Goal: Ask a question: Seek information or help from site administrators or community

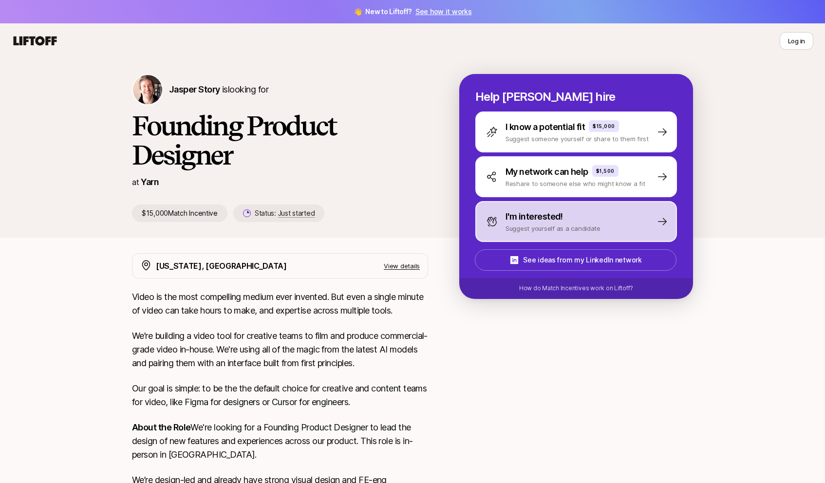
click at [554, 217] on p "I'm interested!" at bounding box center [533, 217] width 57 height 14
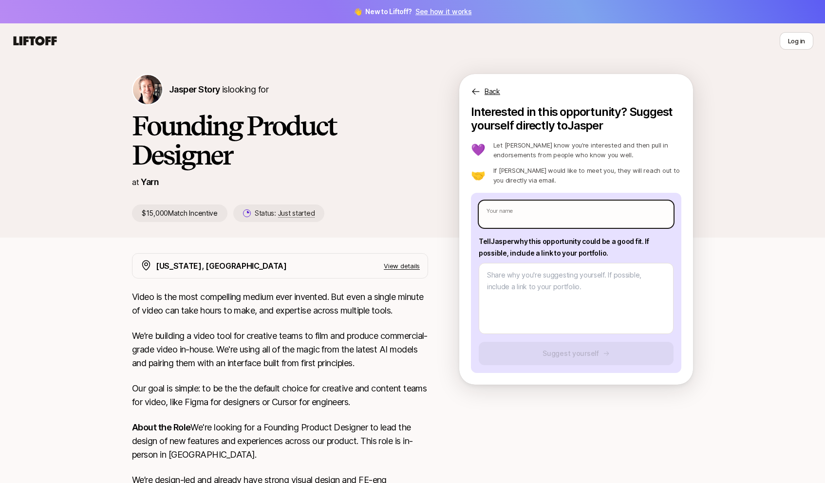
click at [548, 215] on input "text" at bounding box center [576, 214] width 195 height 27
type textarea "x"
type input "L"
type textarea "x"
type input "Le"
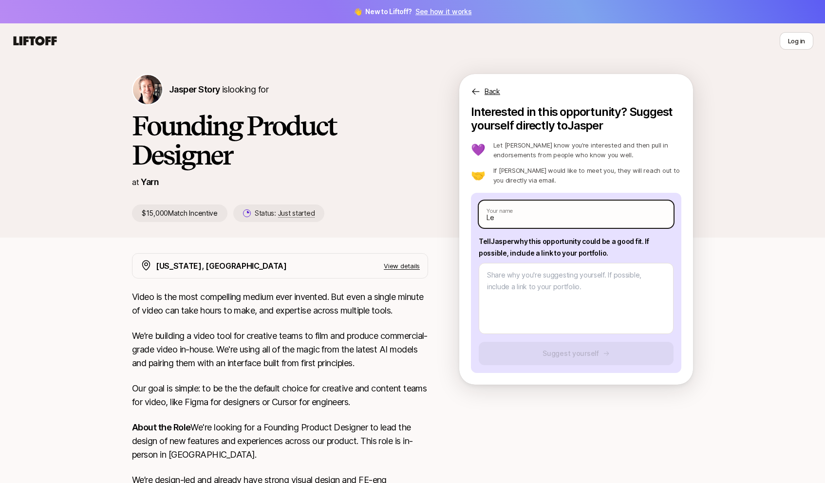
type textarea "x"
type input "[PERSON_NAME]"
type textarea "x"
type input "[PERSON_NAME]"
type textarea "x"
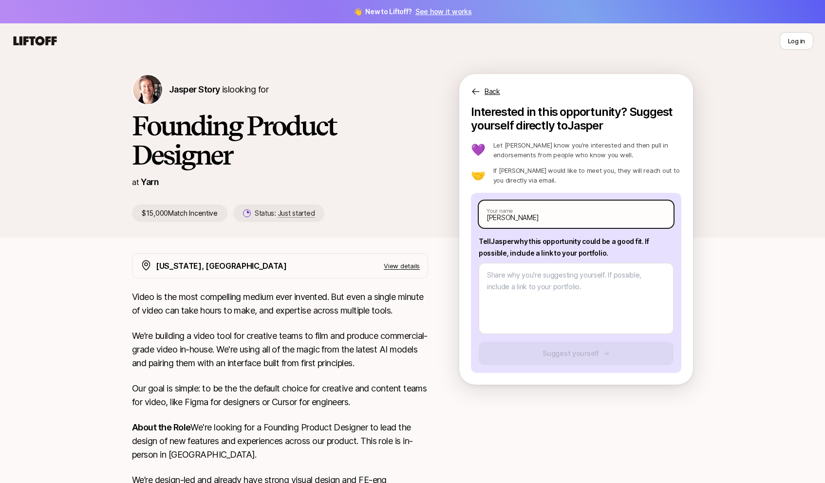
type input "[PERSON_NAME]"
type textarea "x"
type input "[PERSON_NAME]"
type textarea "x"
type input "[PERSON_NAME]"
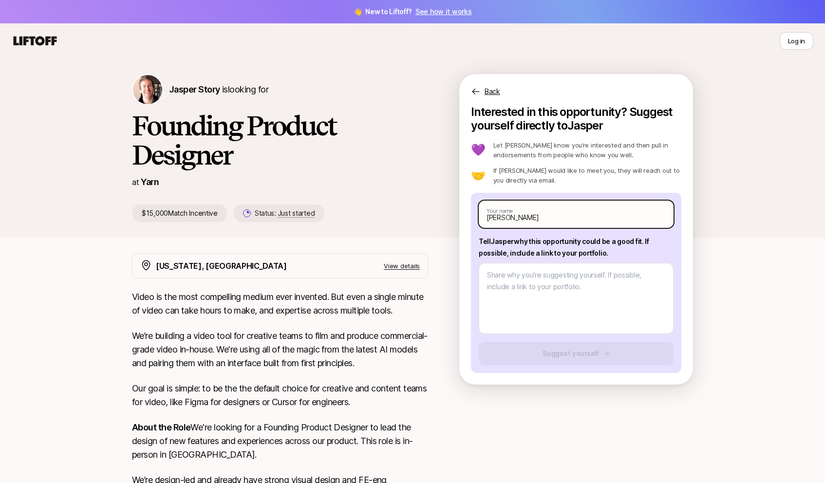
type textarea "x"
type input "[PERSON_NAME]"
type textarea "x"
type input "[PERSON_NAME]"
type textarea "x"
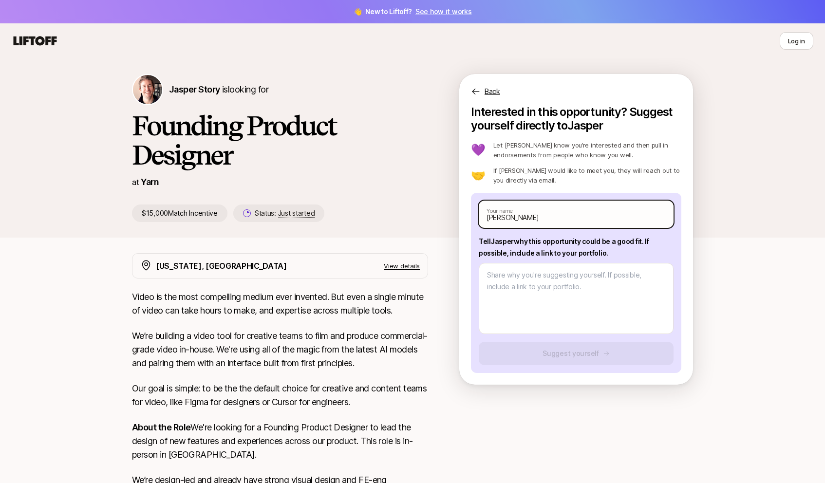
type input "[PERSON_NAME]"
type textarea "x"
type input "[PERSON_NAME]"
type textarea "x"
type input "[PERSON_NAME] Bl"
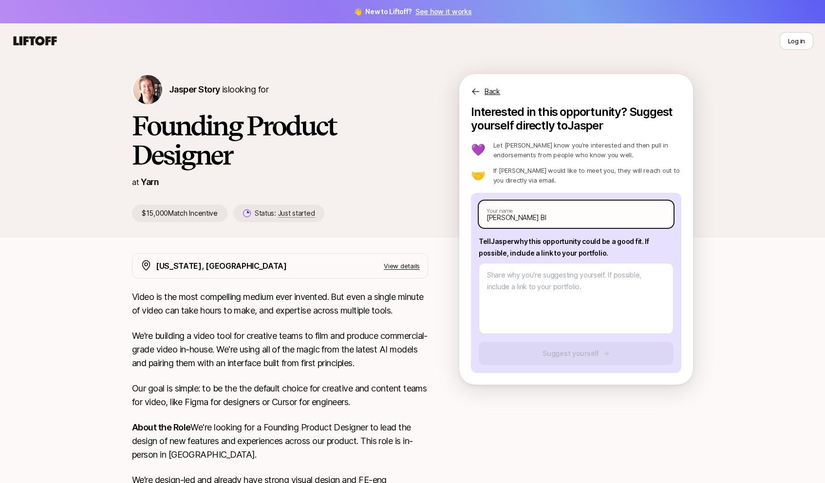
type textarea "x"
type input "[PERSON_NAME]"
type textarea "x"
type input "[PERSON_NAME]"
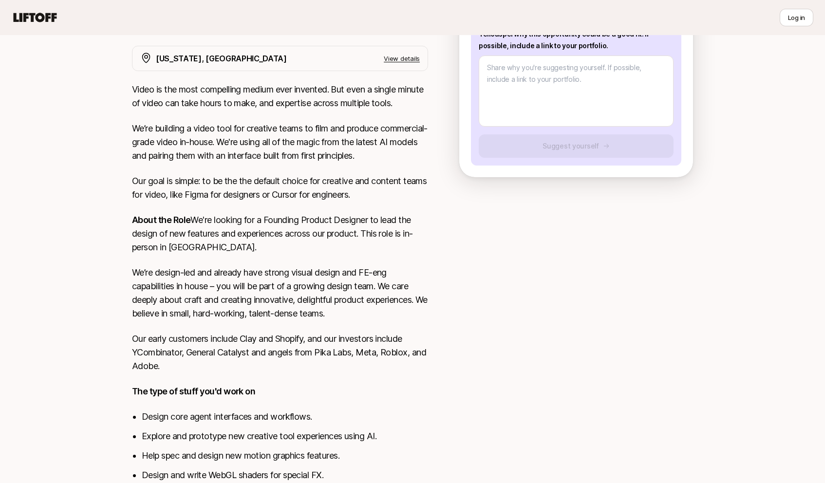
scroll to position [149, 0]
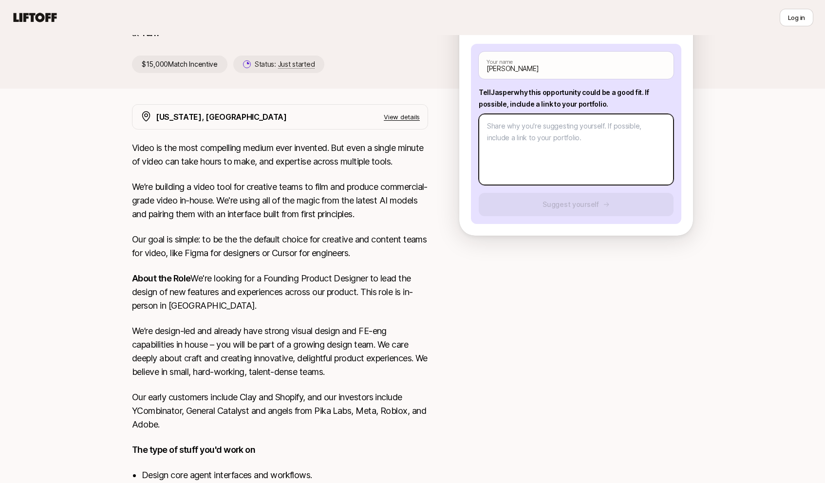
click at [532, 161] on textarea at bounding box center [576, 149] width 195 height 71
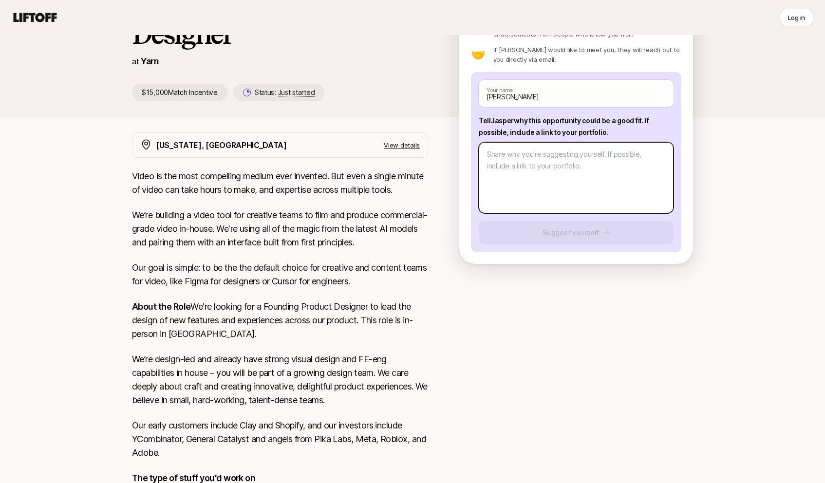
scroll to position [102, 0]
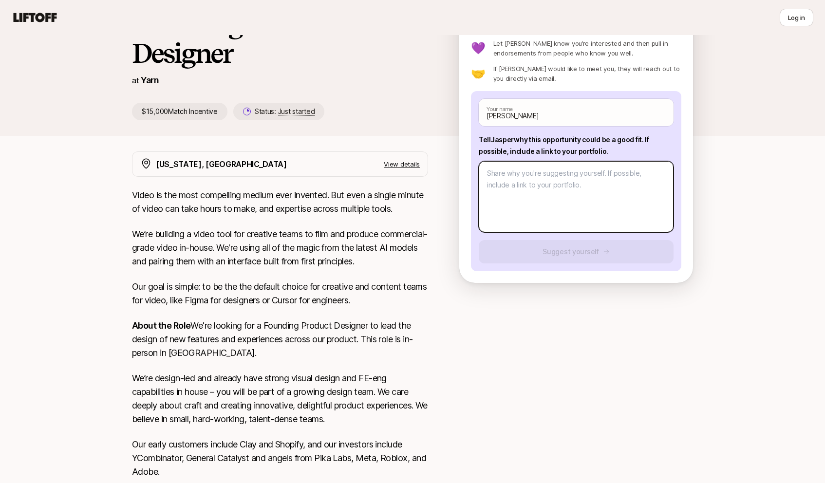
type textarea "x"
type textarea "I"
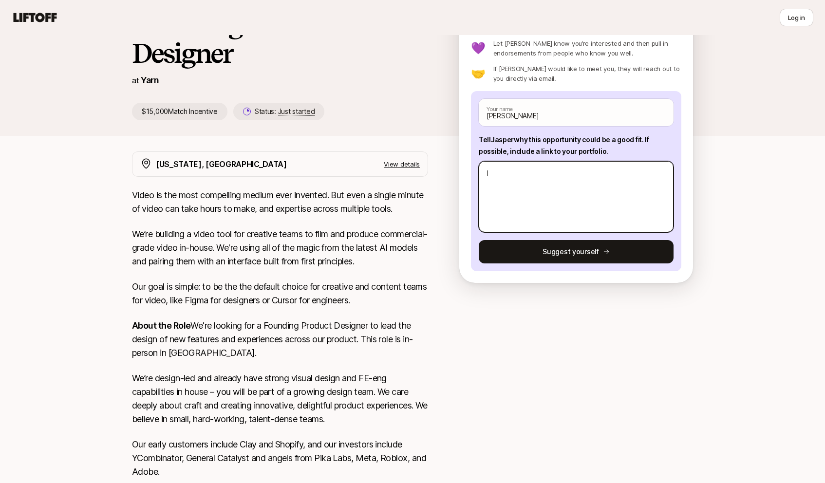
type textarea "x"
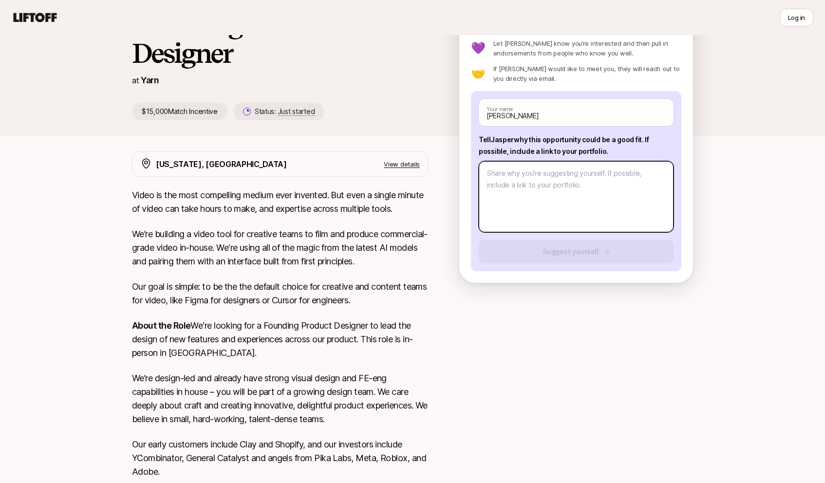
type textarea "x"
type textarea "A"
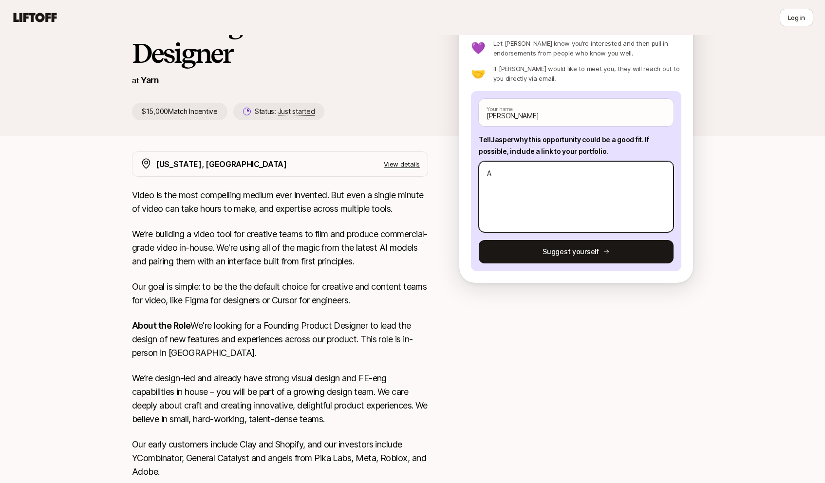
type textarea "x"
type textarea "As"
type textarea "x"
type textarea "As"
type textarea "x"
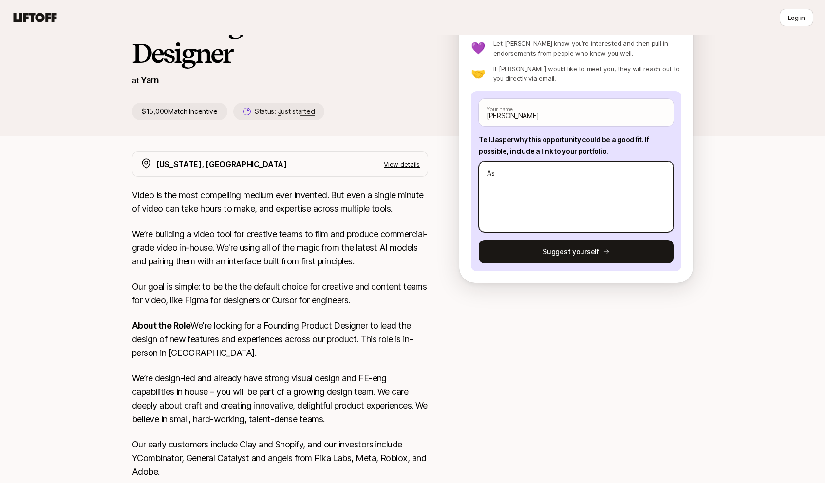
type textarea "As a"
type textarea "x"
type textarea "As a"
type textarea "x"
type textarea "As a d"
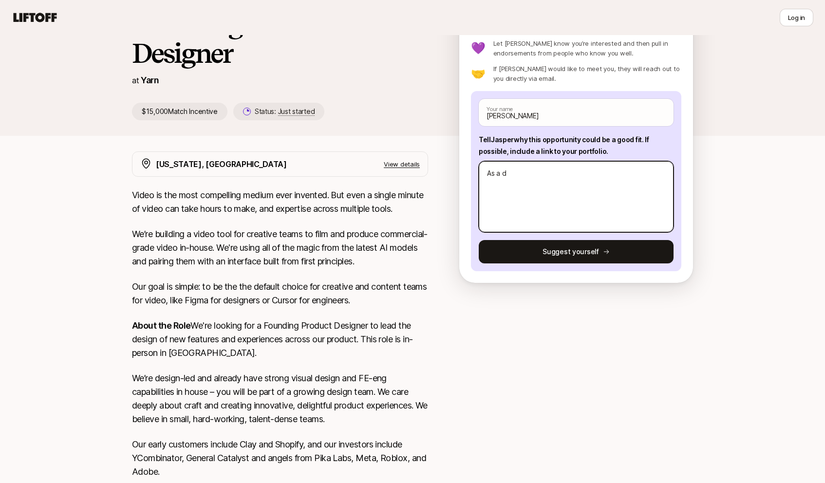
type textarea "x"
type textarea "As a de"
type textarea "x"
type textarea "As a des"
type textarea "x"
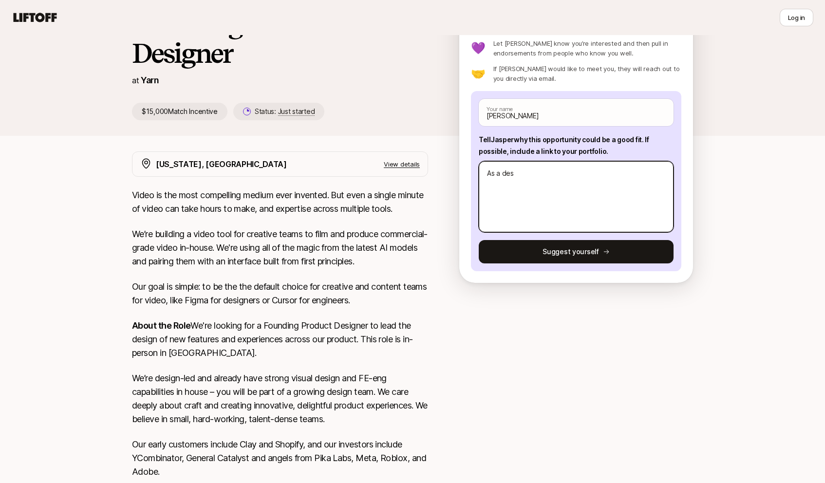
type textarea "As a desi"
type textarea "x"
type textarea "As a desig"
type textarea "x"
type textarea "As a design"
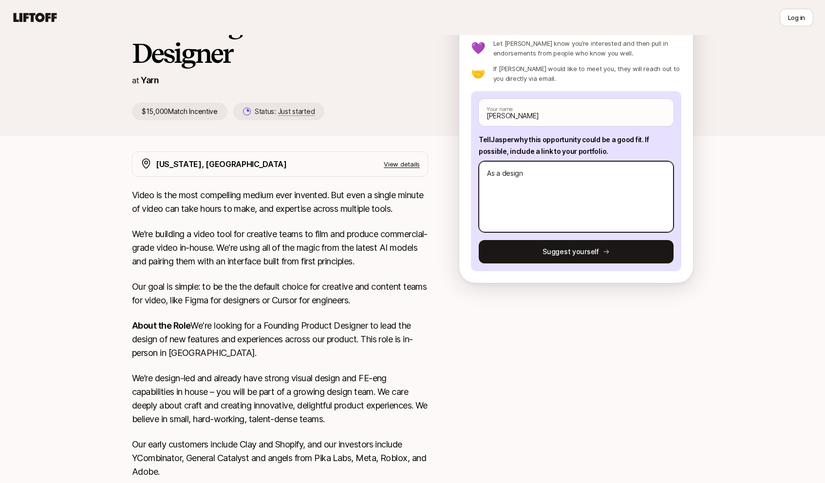
type textarea "x"
type textarea "As a designe"
type textarea "x"
type textarea "As a designer"
type textarea "x"
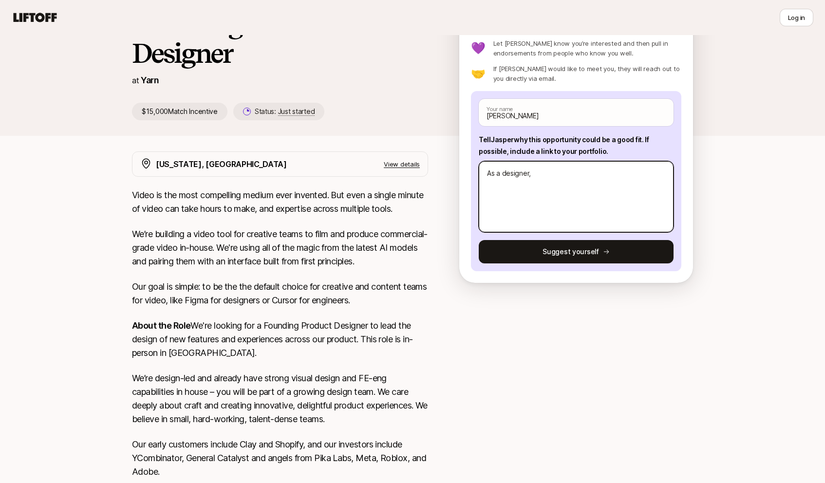
type textarea "As a designer,"
type textarea "x"
type textarea "As a designer, wo"
type textarea "x"
type textarea "As a designer, work"
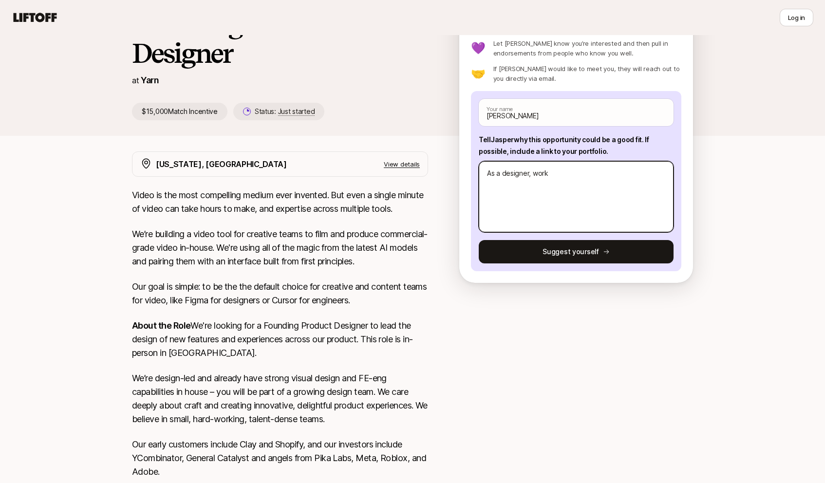
type textarea "x"
type textarea "As a designer, worki"
type textarea "x"
type textarea "As a designer, workin"
type textarea "x"
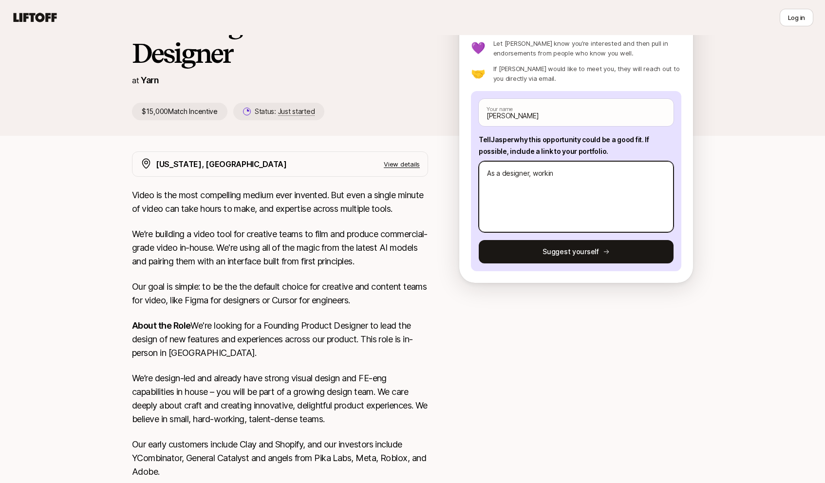
type textarea "As a designer, working"
type textarea "x"
type textarea "As a designer, working"
type textarea "x"
type textarea "As a designer, working a"
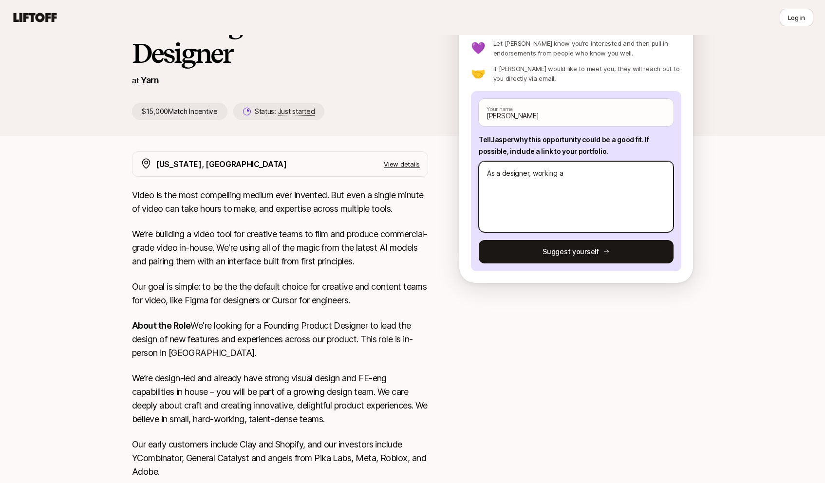
type textarea "x"
type textarea "As a designer, working an"
type textarea "x"
type textarea "As a designer, working and"
type textarea "x"
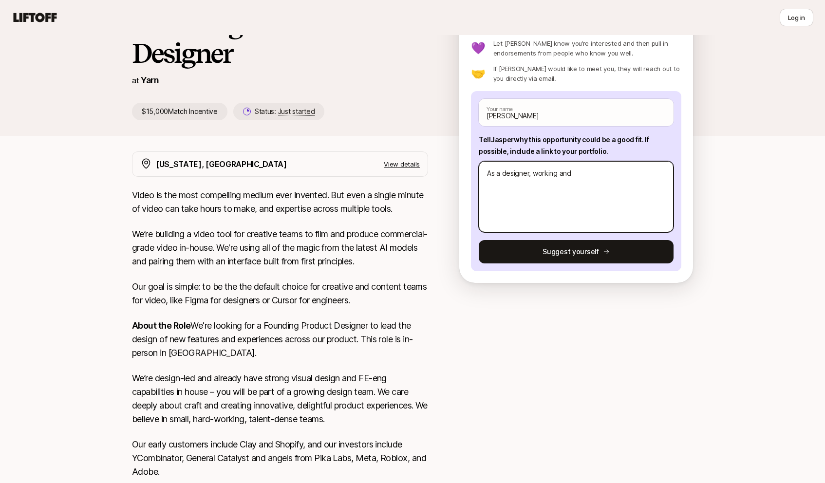
type textarea "As a designer, working and l"
type textarea "x"
type textarea "As a designer, working and le"
type textarea "x"
type textarea "As a designer, working and lea"
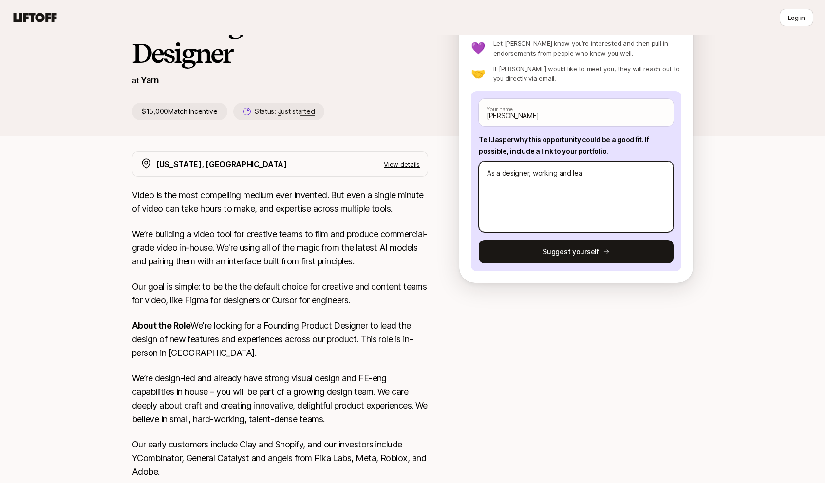
type textarea "x"
type textarea "As a designer, working and [PERSON_NAME]"
type textarea "x"
type textarea "As a designer, working and learn"
type textarea "x"
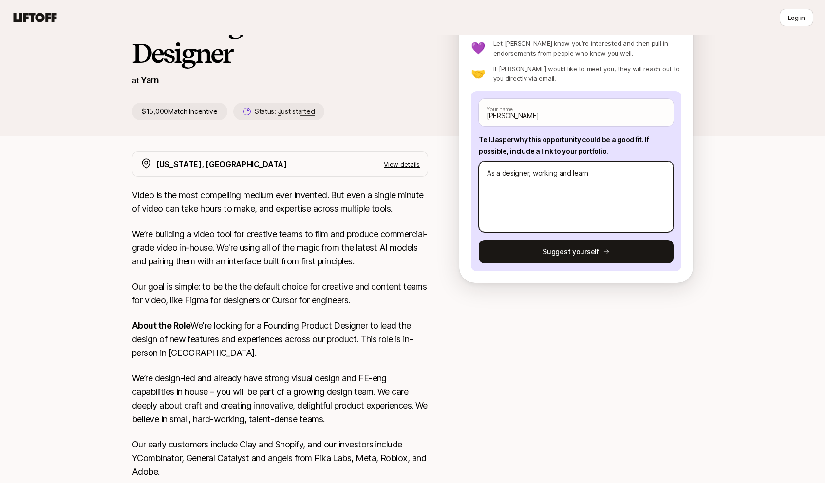
type textarea "As a designer, working and learni"
type textarea "x"
type textarea "As a designer, working and learning"
type textarea "x"
type textarea "As a designer, working and learning"
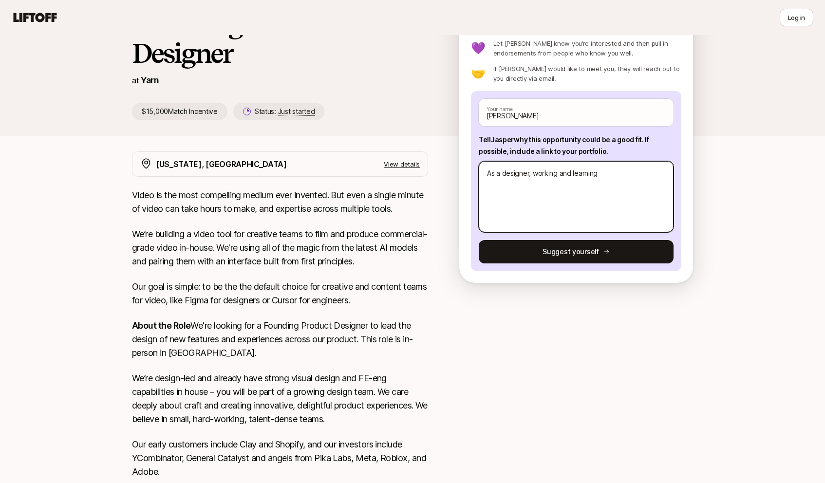
type textarea "x"
type textarea "As a designer, working and learning m"
type textarea "x"
type textarea "As a designer, working and learning mu"
type textarea "x"
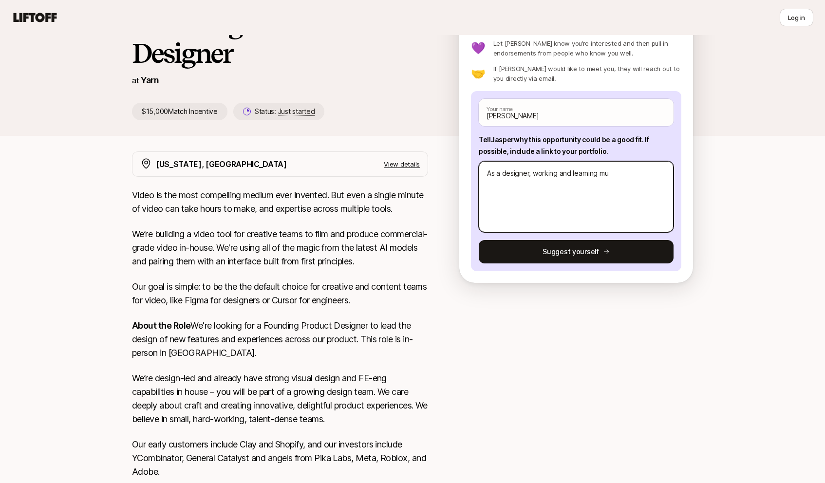
type textarea "As a designer, working and learning mul"
type textarea "x"
type textarea "As a designer, working and learning mult"
type textarea "x"
type textarea "As a designer, working and learning multi"
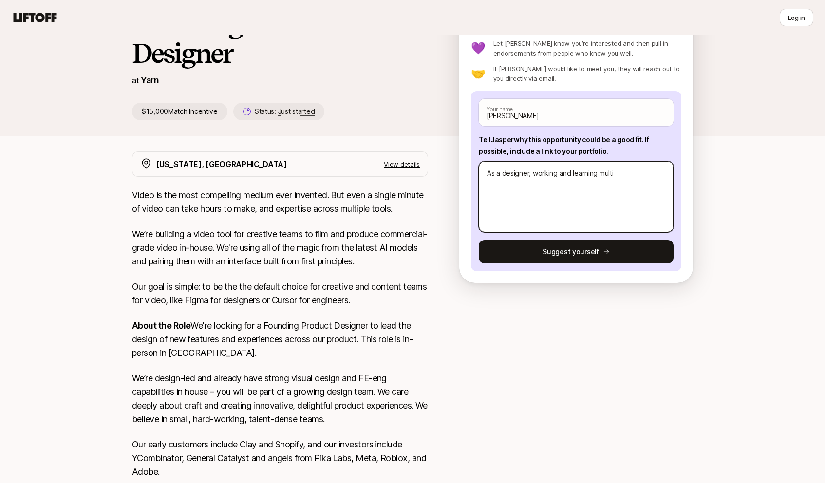
type textarea "x"
type textarea "As a designer, working and learning multip"
type textarea "x"
type textarea "As a designer, working and learning multipl"
type textarea "x"
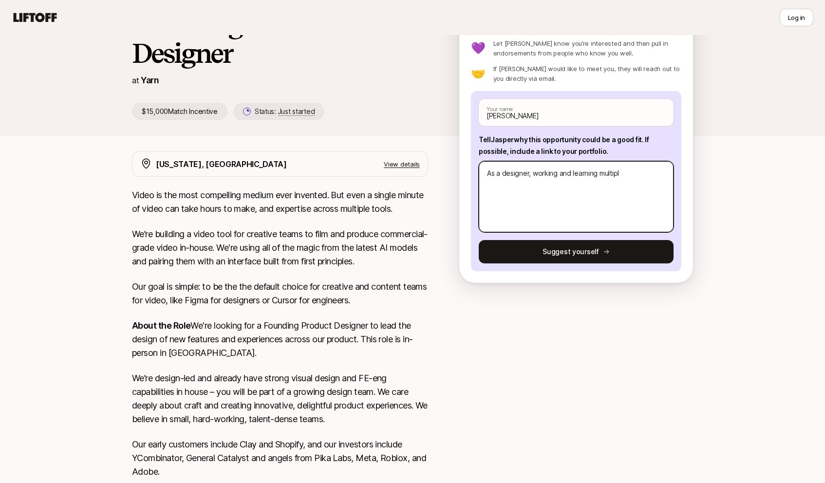
type textarea "As a designer, working and learning multiple"
type textarea "x"
type textarea "As a designer, working and learning multiple"
type textarea "x"
type textarea "As a designer, working and learning multiple t"
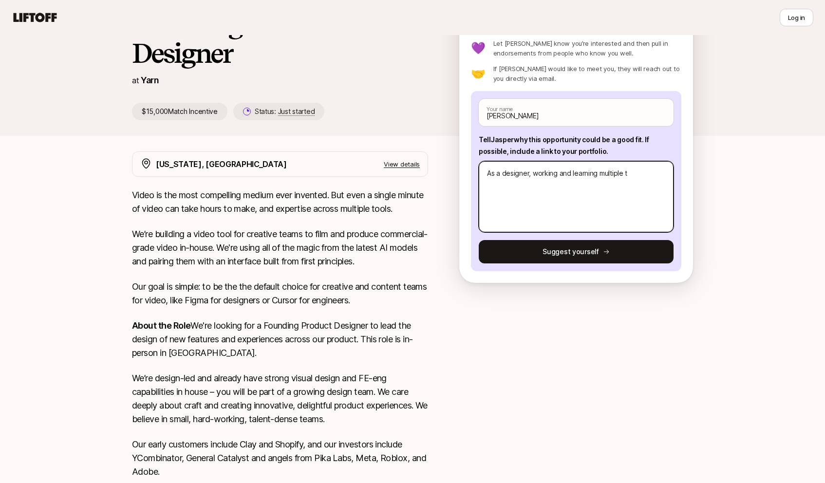
type textarea "x"
type textarea "As a designer, working and learning multiple to"
type textarea "x"
type textarea "As a designer, working and learning multiple too"
type textarea "x"
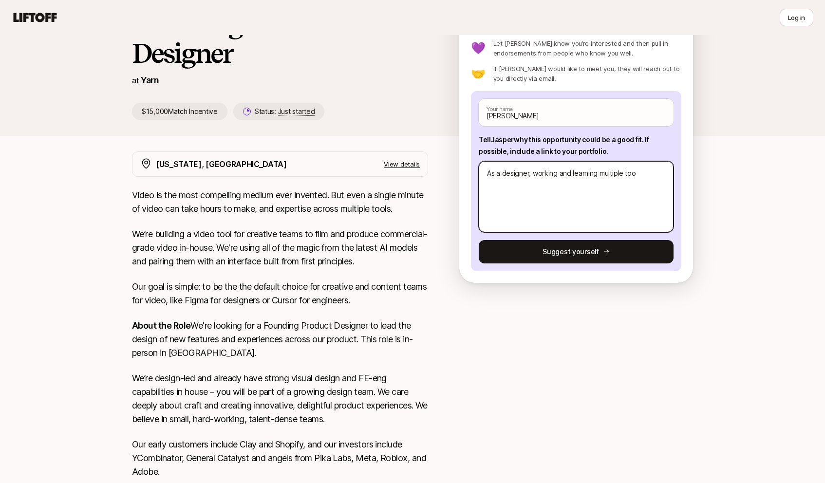
type textarea "As a designer, working and learning multiple tool"
type textarea "x"
type textarea "As a designer, working and learning multiple tools"
type textarea "x"
type textarea "As a designer, working and learning multiple tools"
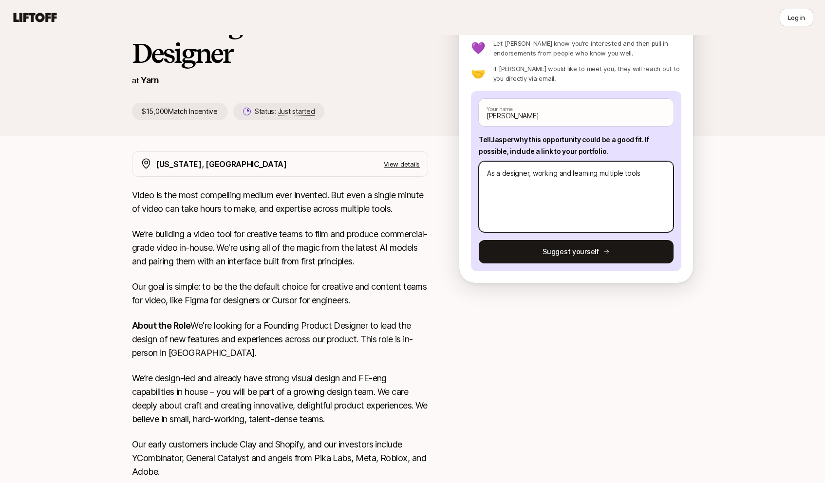
type textarea "x"
type textarea "As a designer, working and learning multiple tools o"
type textarea "x"
type textarea "As a designer, working and learning multiple tools on"
type textarea "x"
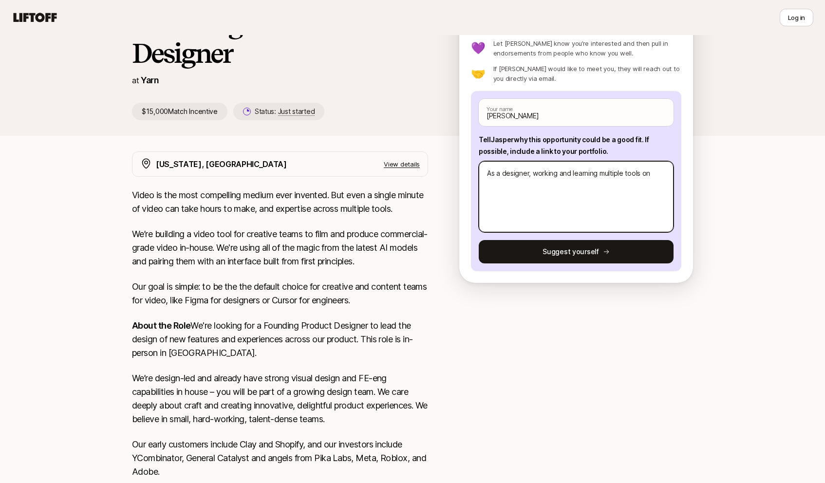
type textarea "As a designer, working and learning multiple tools on"
type textarea "x"
type textarea "As a designer, working and learning multiple tools on a"
type textarea "x"
type textarea "As a designer, working and learning multiple tools on a"
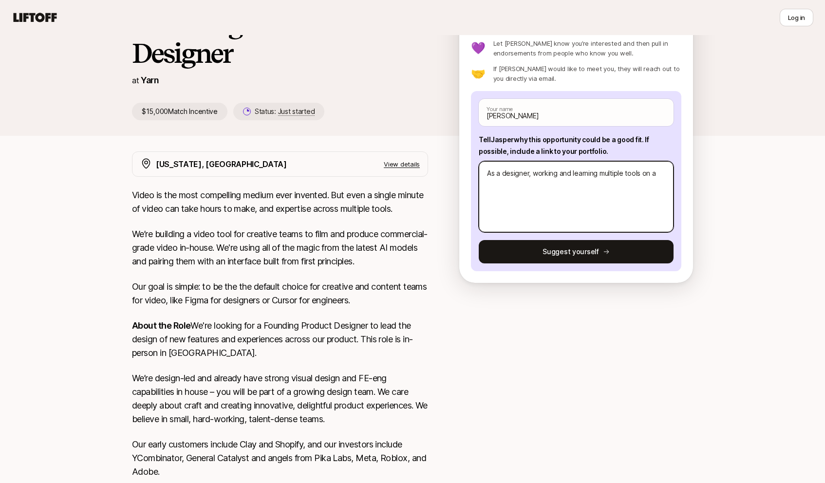
type textarea "x"
type textarea "As a designer, working and learning multiple tools on a w"
type textarea "x"
type textarea "As a designer, working and learning multiple tools on a we"
type textarea "x"
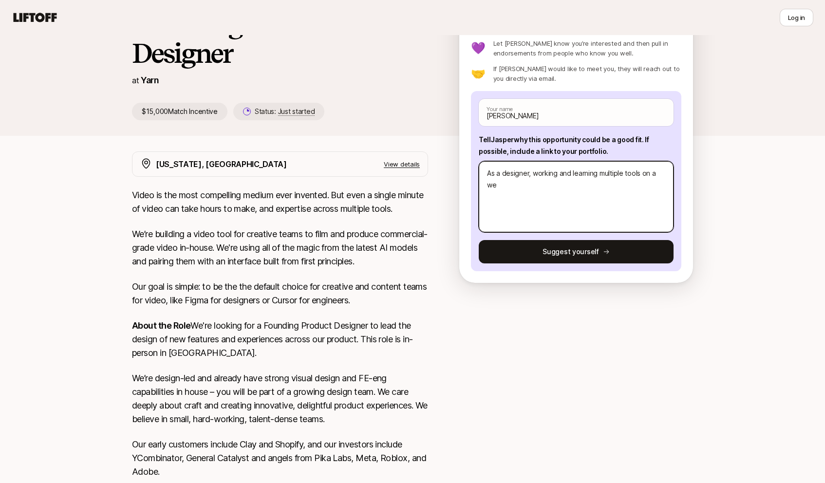
type textarea "As a designer, working and learning multiple tools on a wee"
type textarea "x"
type textarea "As a designer, working and learning multiple tools on a week"
type textarea "x"
type textarea "As a designer, working and learning multiple tools on a weekl"
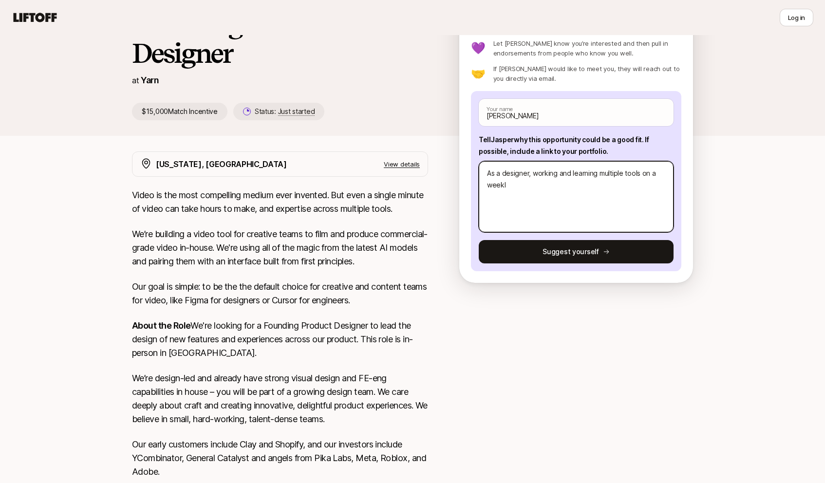
type textarea "x"
type textarea "As a designer, working and learning multiple tools on a weekly"
type textarea "x"
type textarea "As a designer, working and learning multiple tools on a weekly"
type textarea "x"
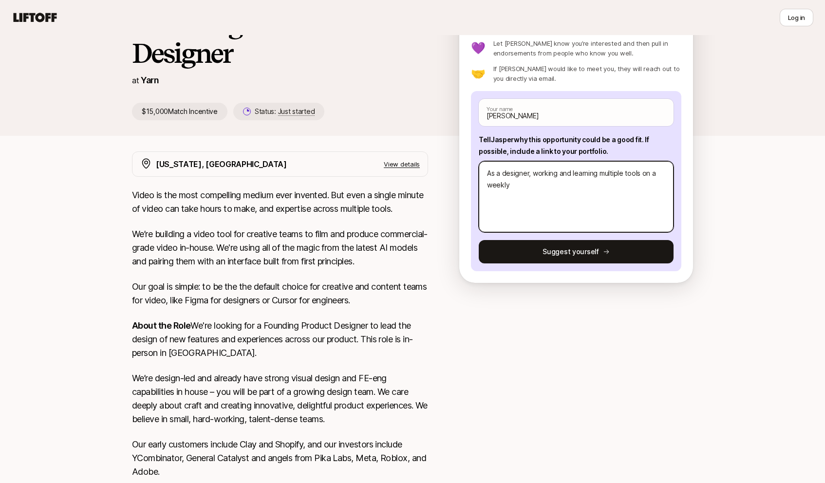
type textarea "As a designer, working and learning multiple tools on a weekly ("
type textarea "x"
type textarea "As a designer, working and learning multiple tools on a weekly (i"
type textarea "x"
type textarea "As a designer, working and learning multiple tools on a weekly (if"
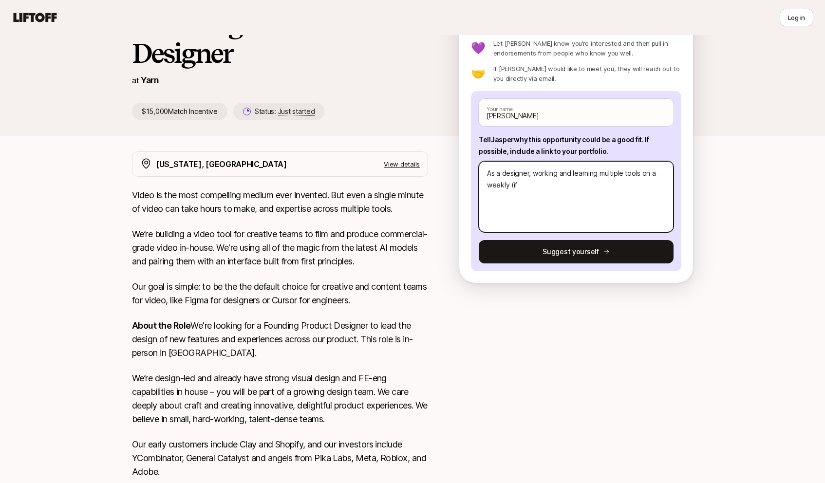
type textarea "x"
type textarea "As a designer, working and learning multiple tools on a weekly (if"
type textarea "x"
type textarea "As a designer, working and learning multiple tools on a weekly (if n"
type textarea "x"
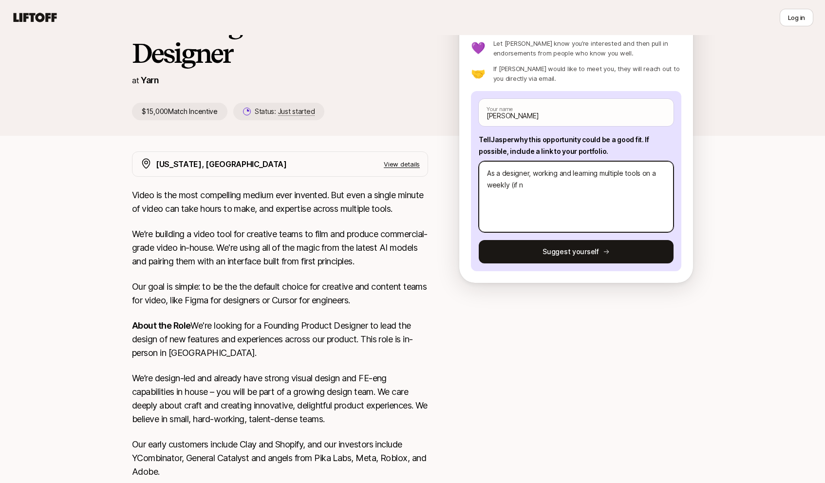
type textarea "As a designer, working and learning multiple tools on a weekly (if no"
type textarea "x"
type textarea "As a designer, working and learning multiple tools on a weekly (if not"
type textarea "x"
type textarea "As a designer, working and learning multiple tools on a weekly (if not"
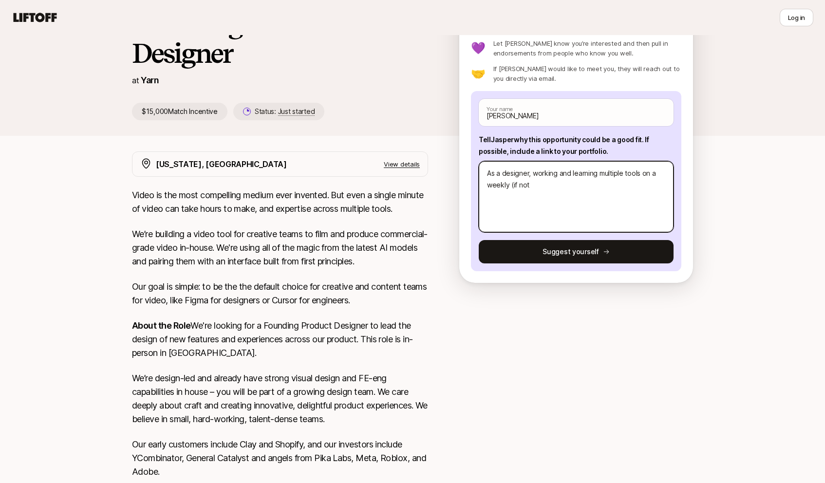
type textarea "x"
type textarea "As a designer, working and learning multiple tools on a weekly (if not d"
type textarea "x"
type textarea "As a designer, working and learning multiple tools on a weekly (if not da"
type textarea "x"
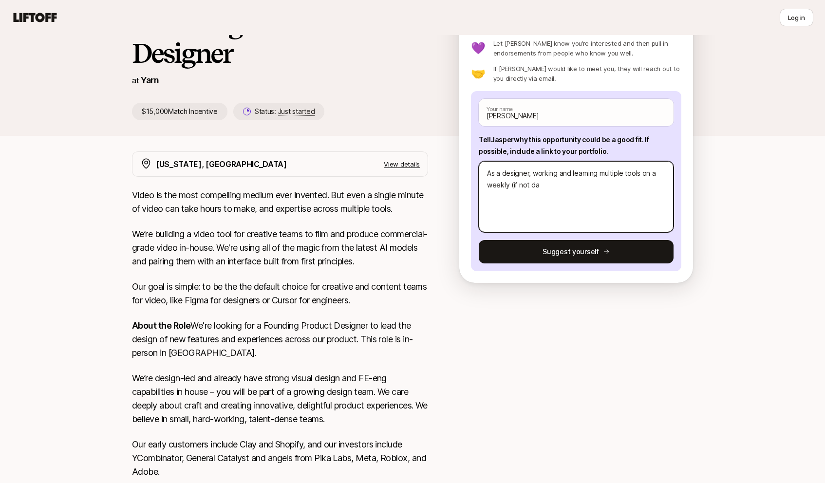
type textarea "As a designer, working and learning multiple tools on a weekly (if not dai"
type textarea "x"
type textarea "As a designer, working and learning multiple tools on a weekly (if not dail"
type textarea "x"
type textarea "As a designer, working and learning multiple tools on a weekly (if not daily"
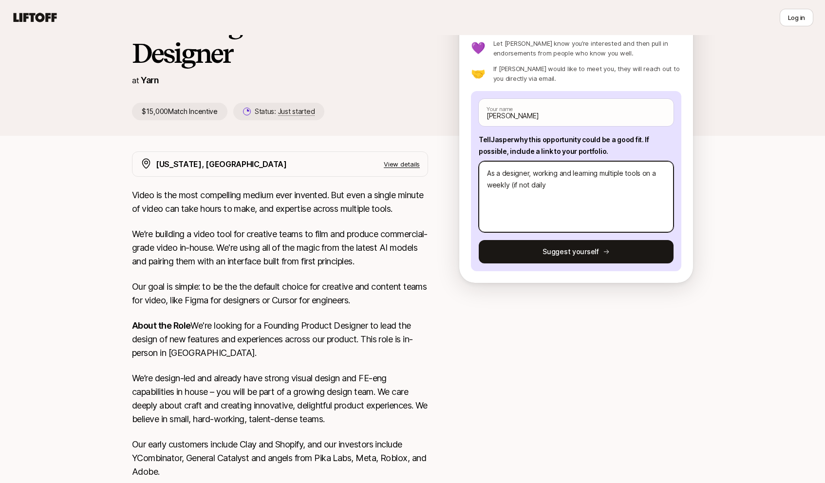
type textarea "x"
type textarea "As a designer, working and learning multiple tools on a weekly (if not daily"
type textarea "x"
type textarea "As a designer, working and learning multiple tools on a weekly (if not daily b"
type textarea "x"
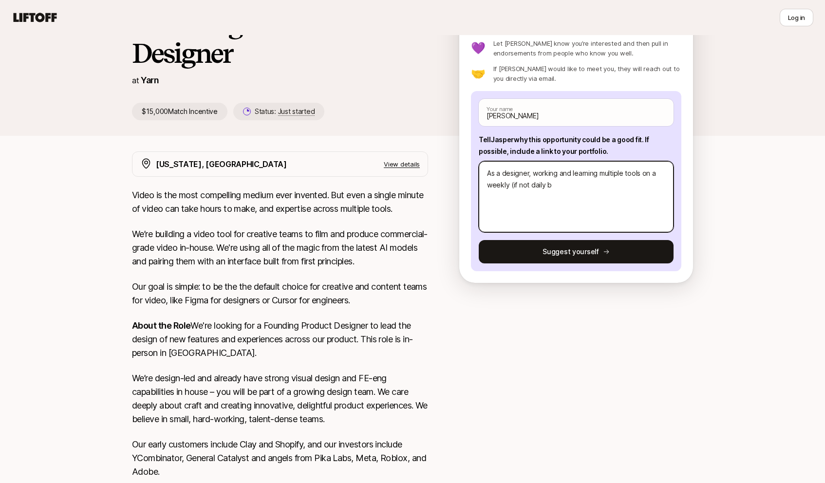
type textarea "As a designer, working and learning multiple tools on a weekly (if not daily ba"
type textarea "x"
type textarea "As a designer, working and learning multiple tools on a weekly (if not daily bas"
type textarea "x"
type textarea "As a designer, working and learning multiple tools on a weekly (if not daily ba…"
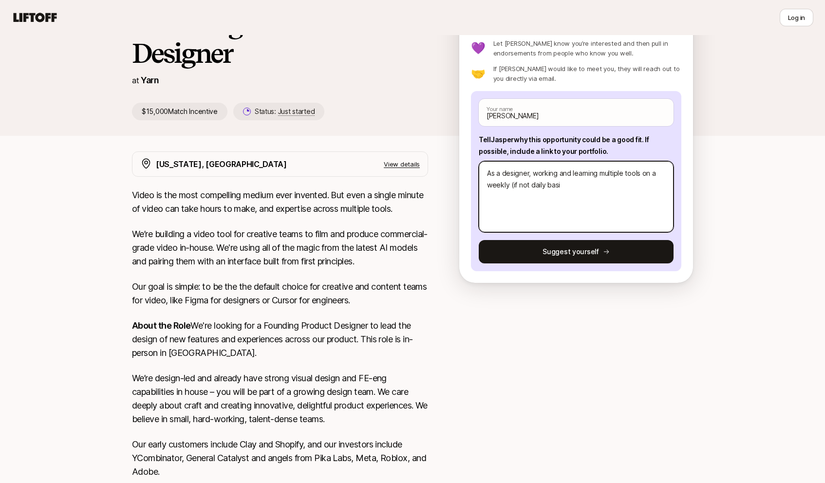
type textarea "x"
type textarea "As a designer, working and learning multiple tools on a weekly (if not daily ba…"
type textarea "x"
type textarea "As a designer, working and learning multiple tools on a weekly (if not daily ba…"
type textarea "x"
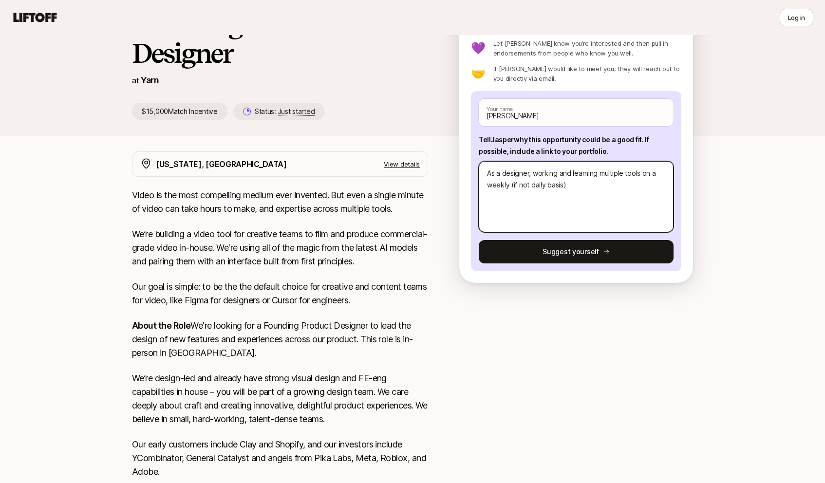
type textarea "As a designer, working and learning multiple tools on a weekly (if not daily ba…"
type textarea "x"
type textarea "As a designer, working and learning multiple tools on a weekly (if not daily ba…"
type textarea "x"
type textarea "As a designer, working and learning multiple tools on a weekly (if not daily ba…"
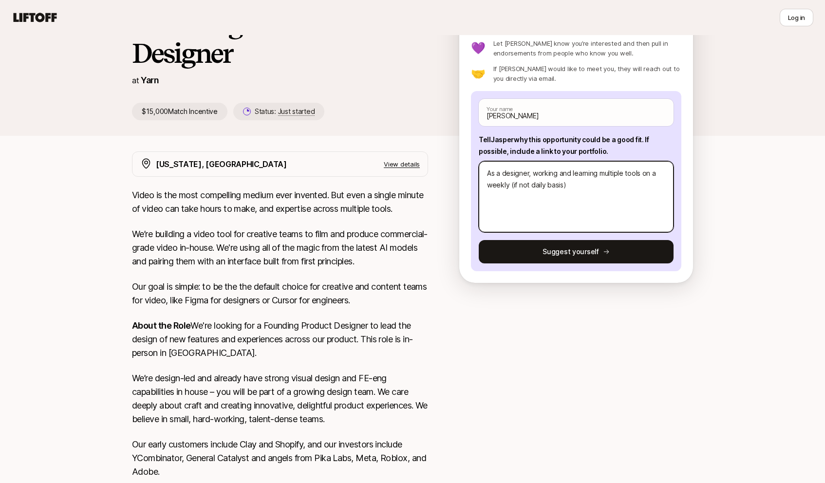
type textarea "x"
type textarea "As a designer, working and learning multiple tools on a weekly (if not daily ba…"
type textarea "x"
type textarea "As a designer, working and learning multiple tools on a weekly (if not daily ba…"
type textarea "x"
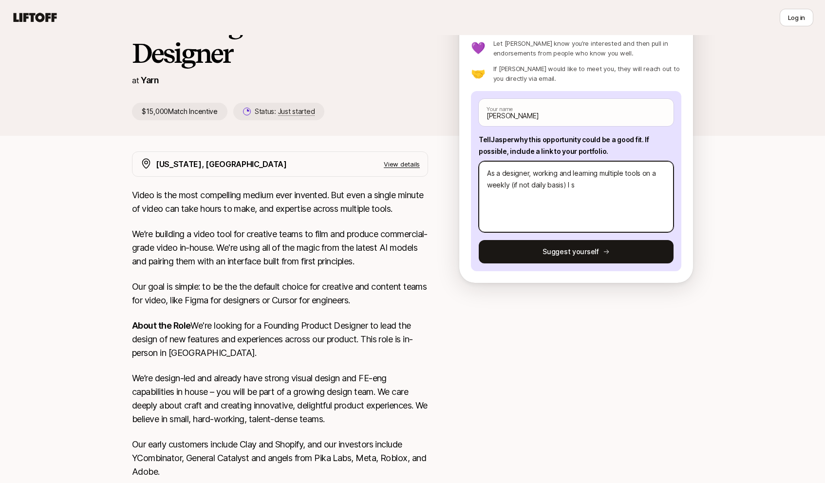
type textarea "As a designer, working and learning multiple tools on a weekly (if not daily ba…"
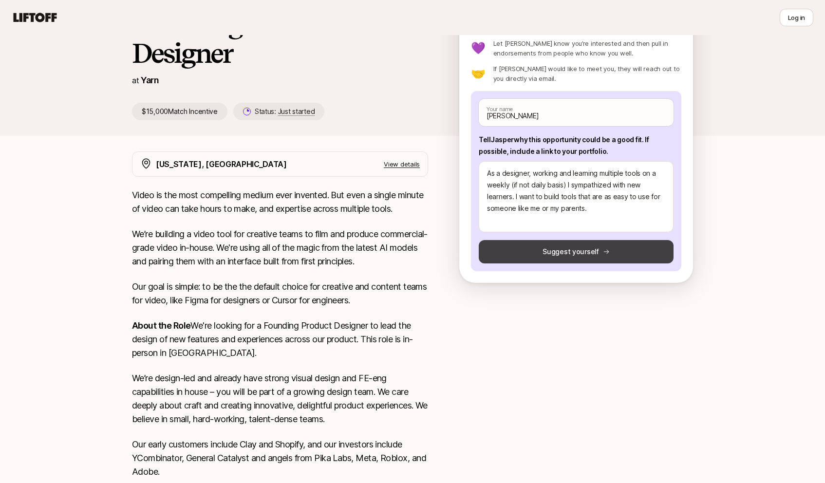
click at [576, 243] on button "Suggest yourself" at bounding box center [576, 251] width 195 height 23
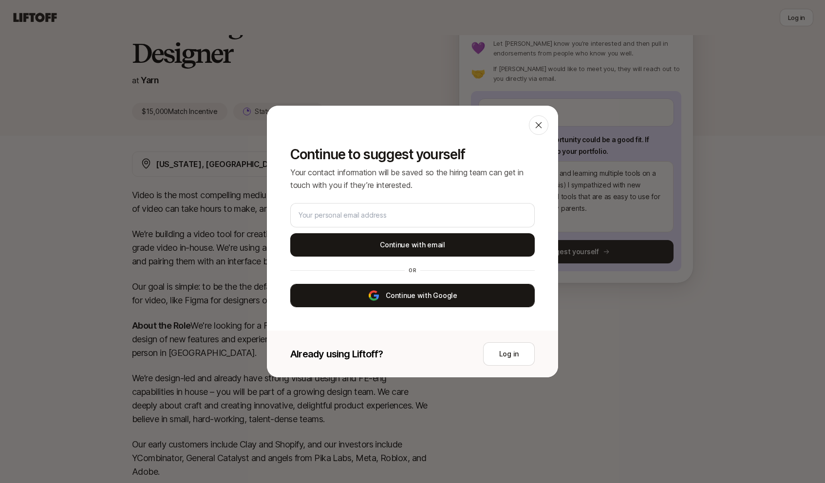
click at [488, 298] on button "Continue with Google" at bounding box center [412, 295] width 244 height 23
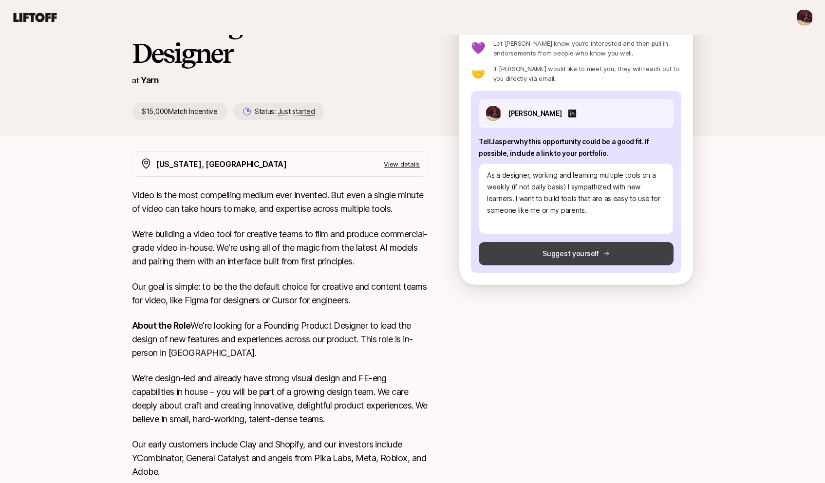
click at [505, 252] on button "Suggest yourself" at bounding box center [576, 253] width 195 height 23
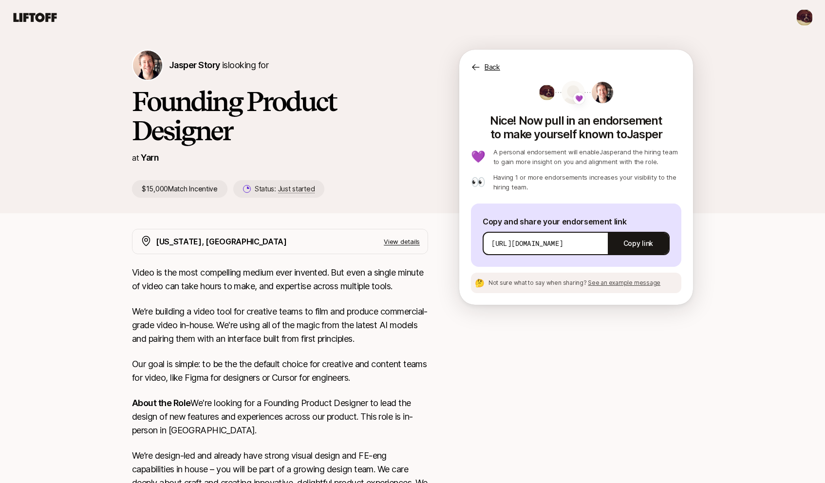
scroll to position [0, 0]
